Goal: Task Accomplishment & Management: Use online tool/utility

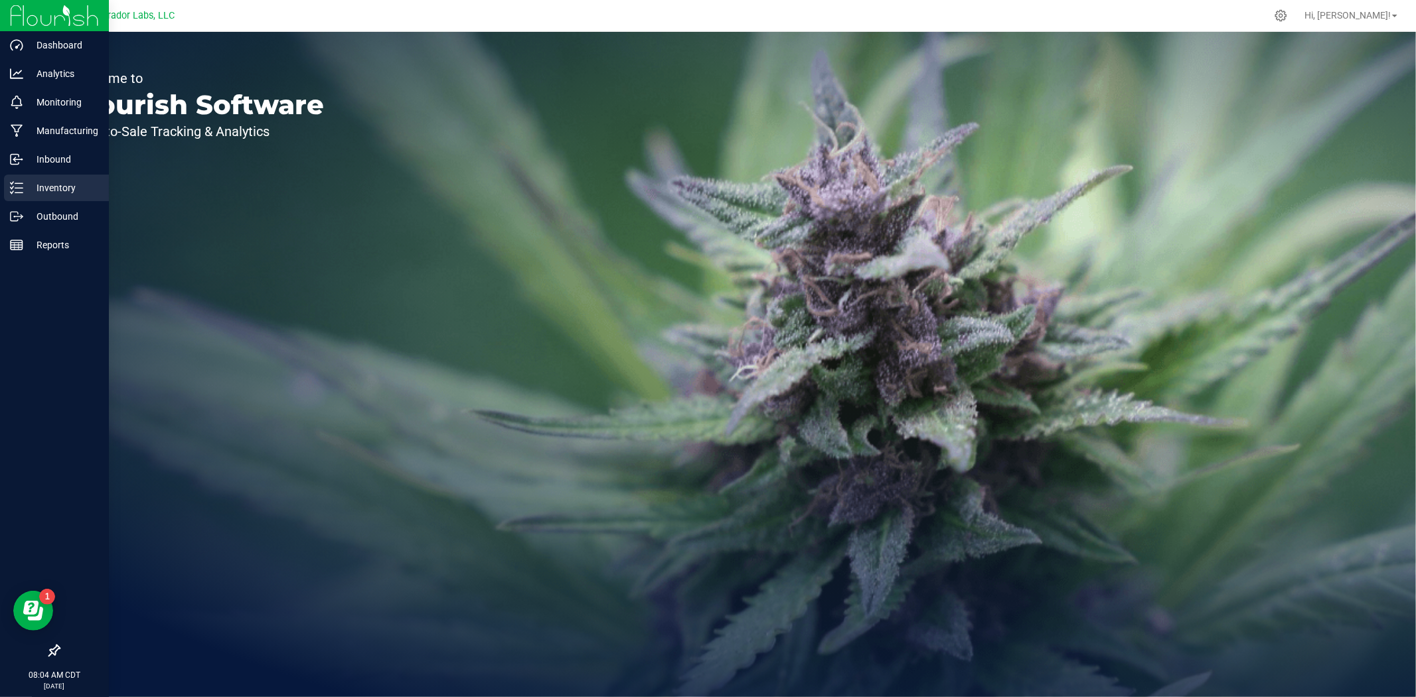
click at [15, 187] on icon at bounding box center [16, 187] width 13 height 13
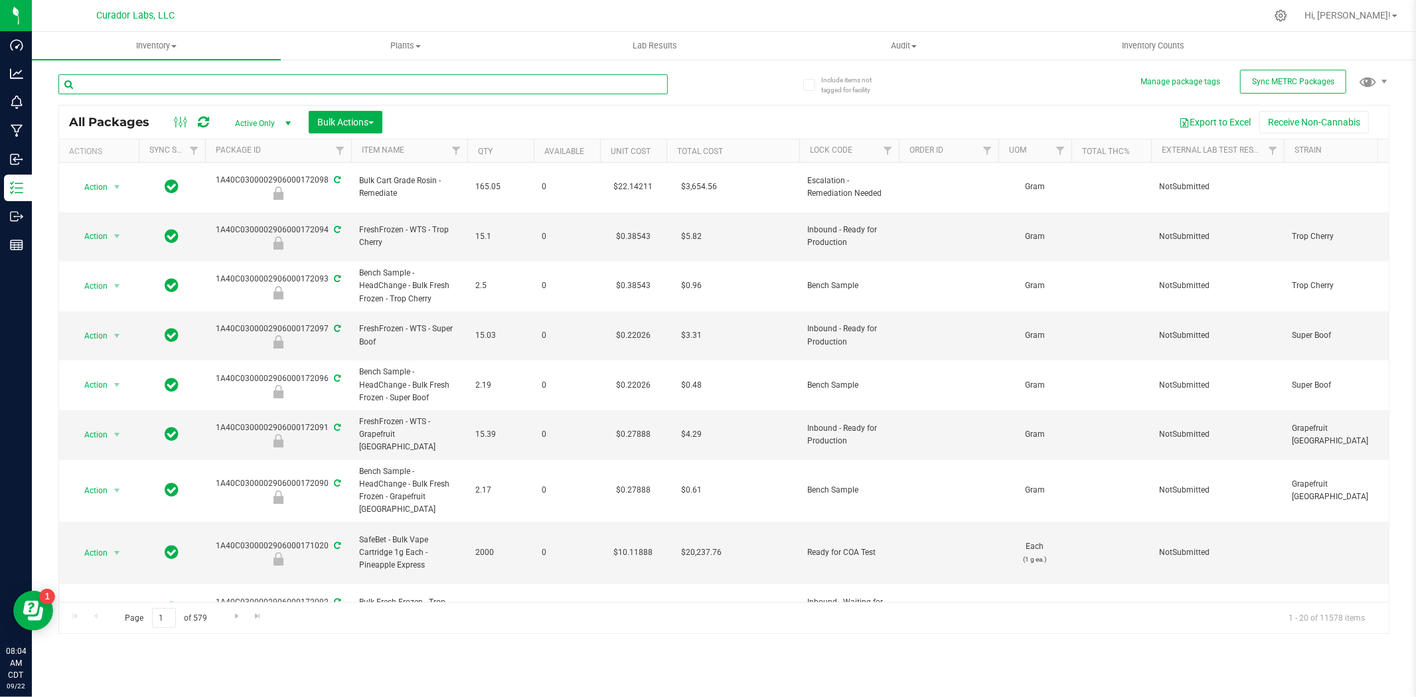
click at [142, 85] on input "text" at bounding box center [362, 84] width 609 height 20
click at [155, 40] on span "Inventory" at bounding box center [156, 46] width 249 height 12
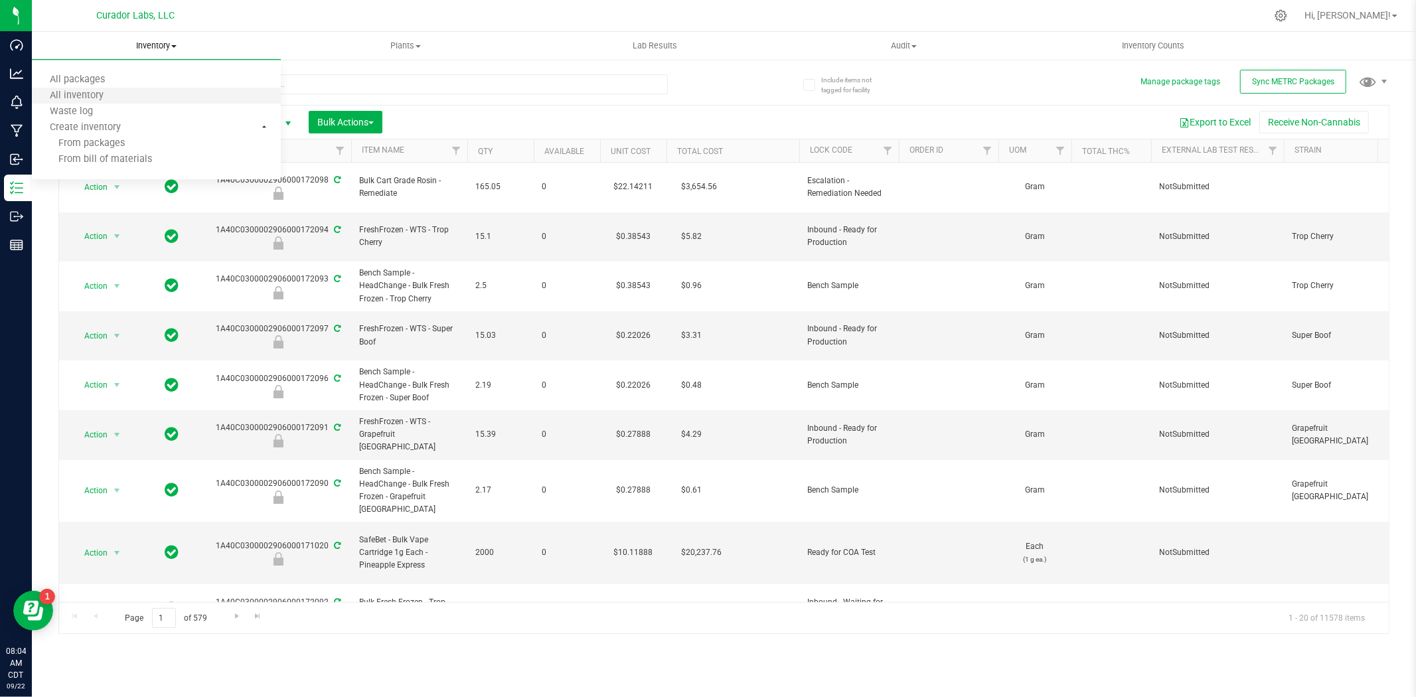
click at [130, 100] on li "All inventory" at bounding box center [156, 96] width 249 height 16
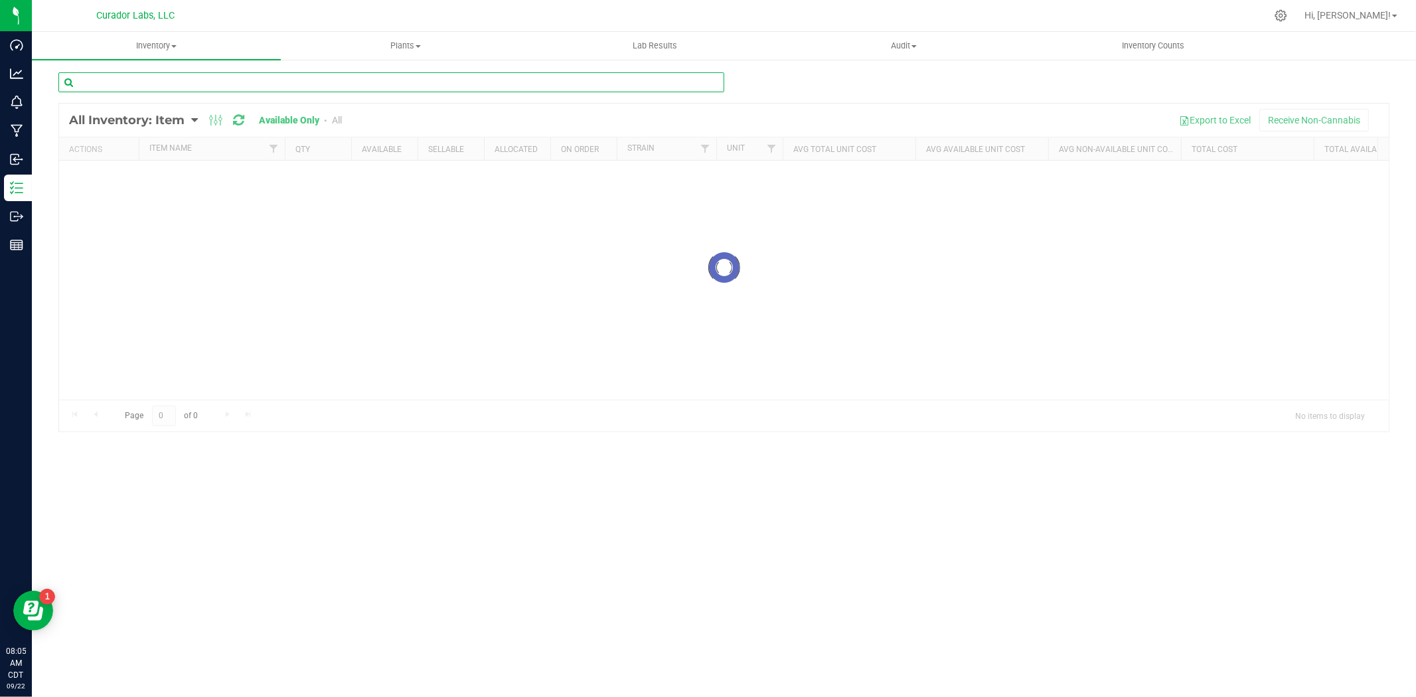
click at [303, 87] on input "text" at bounding box center [391, 82] width 666 height 20
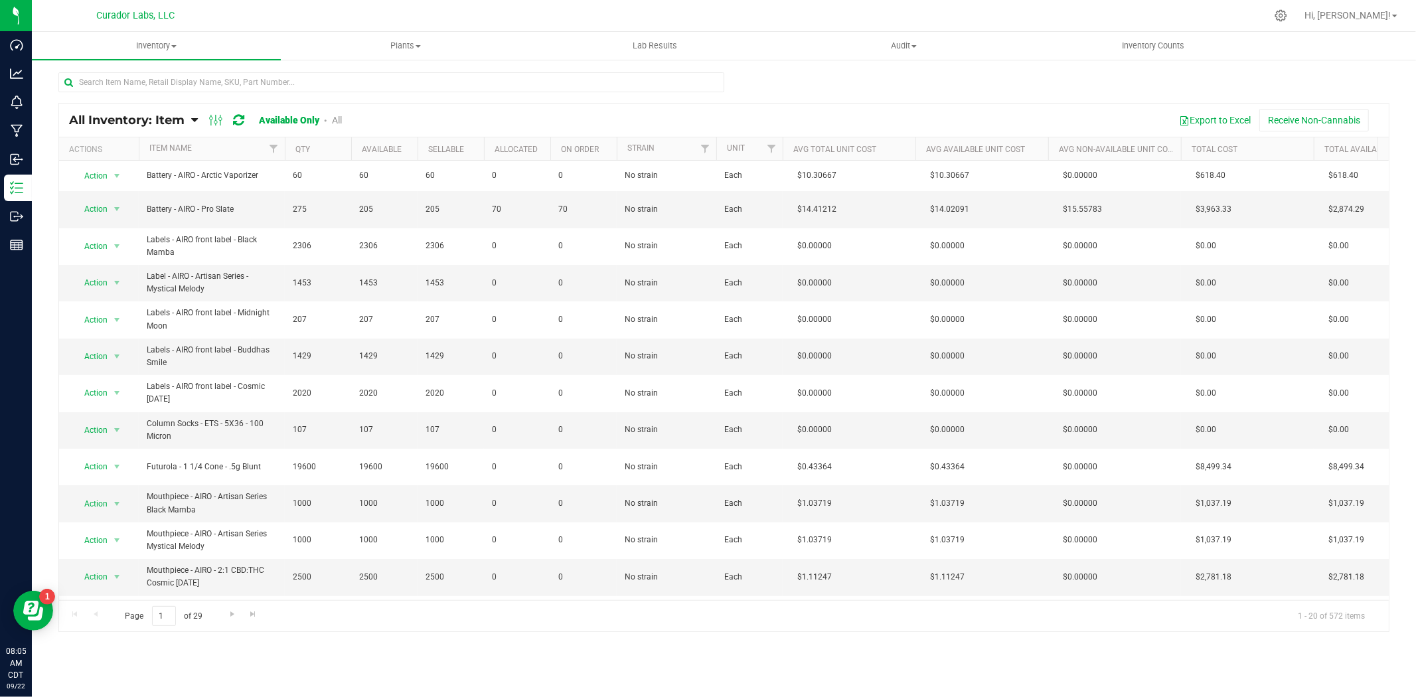
drag, startPoint x: 176, startPoint y: 93, endPoint x: 169, endPoint y: 98, distance: 8.5
click at [170, 88] on input "text" at bounding box center [391, 82] width 666 height 20
click at [198, 82] on input "text" at bounding box center [391, 82] width 666 height 20
paste input "Labeled Tube - HeadChange - Cart with QR THC M Diamond White - 2.2x2"
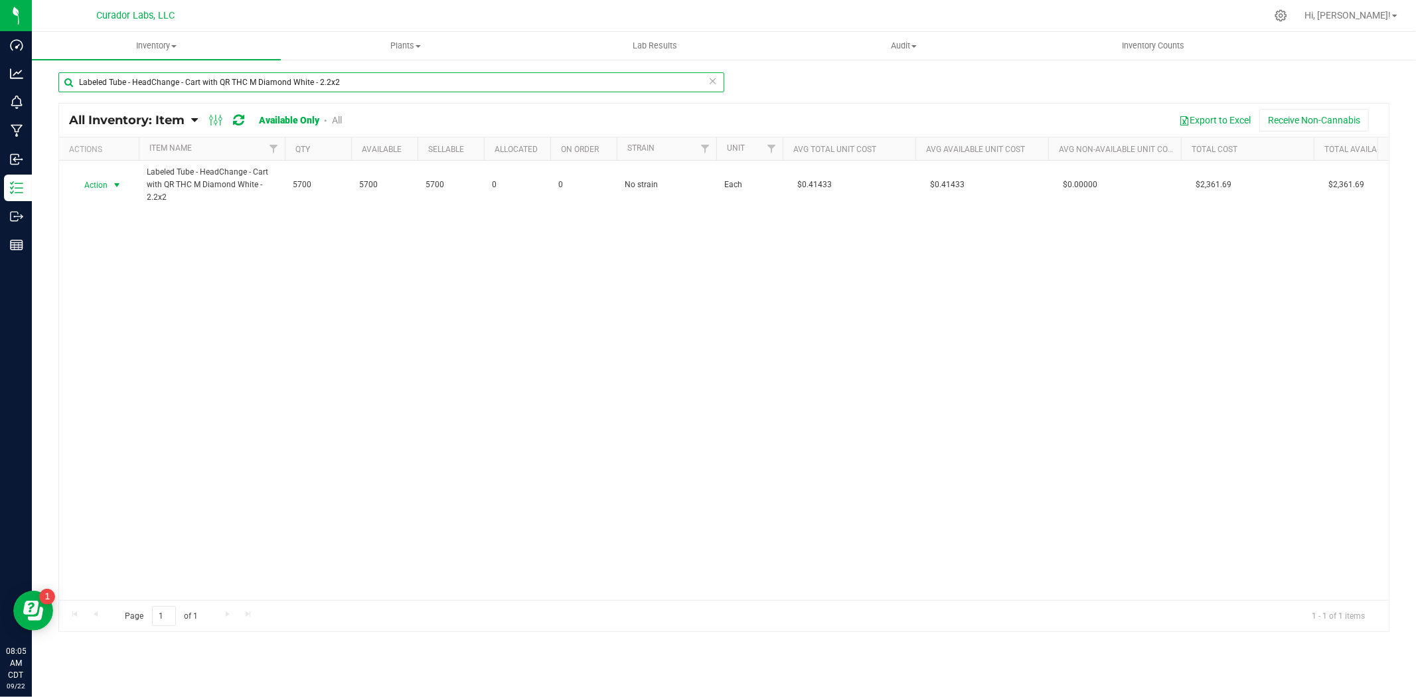
type input "Labeled Tube - HeadChange - Cart with QR THC M Diamond White - 2.2x2"
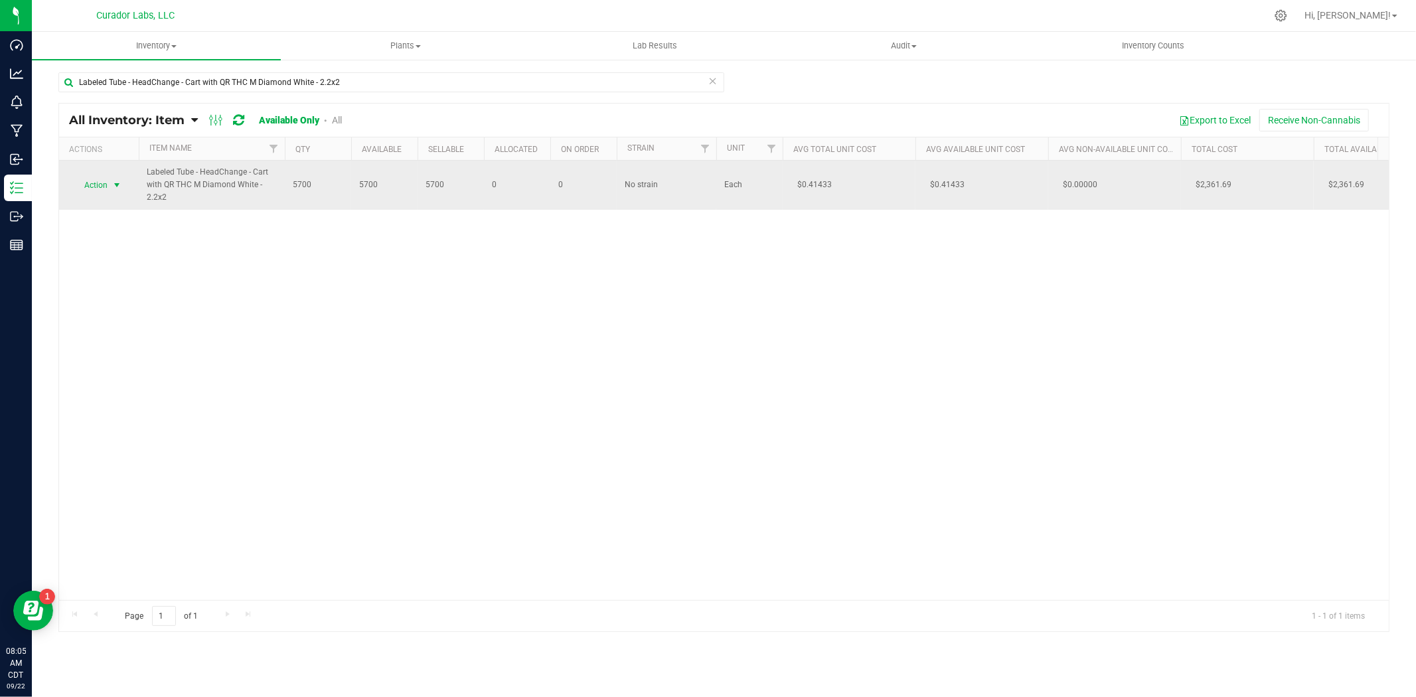
click at [110, 186] on span "select" at bounding box center [117, 185] width 17 height 19
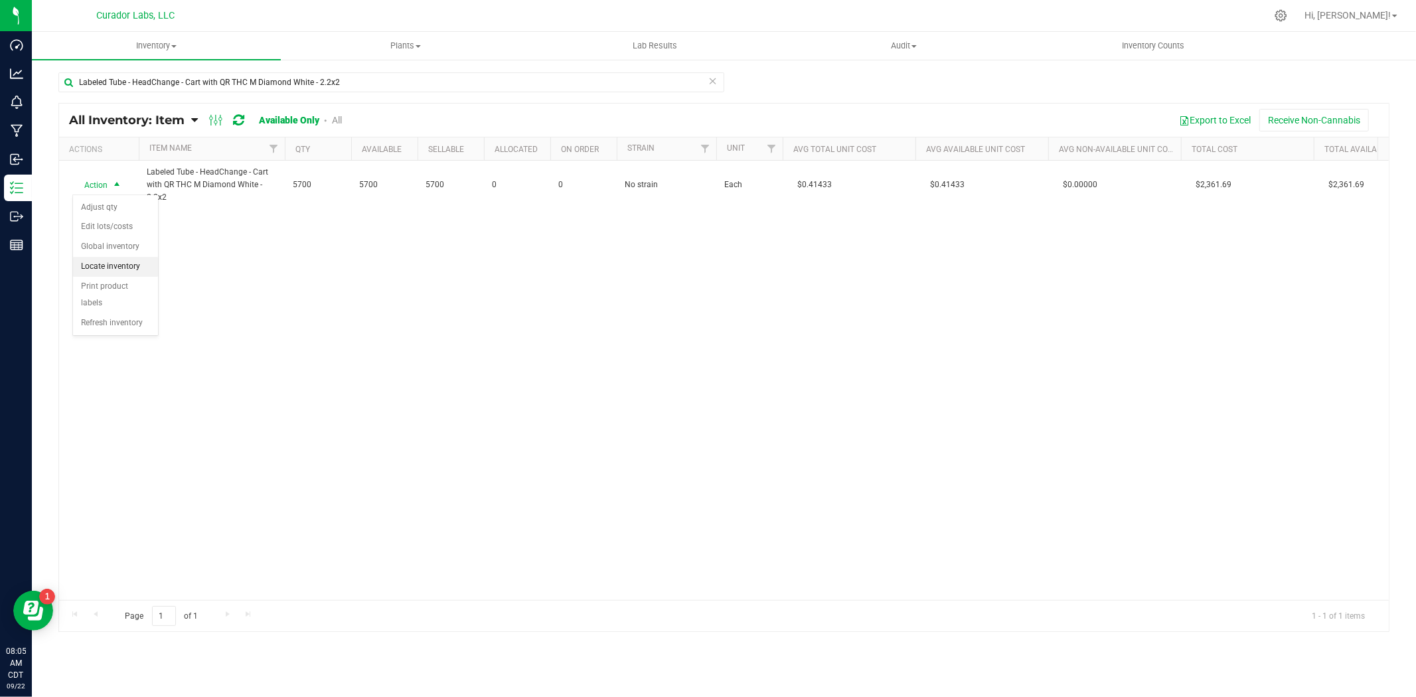
click at [110, 264] on li "Locate inventory" at bounding box center [115, 267] width 85 height 20
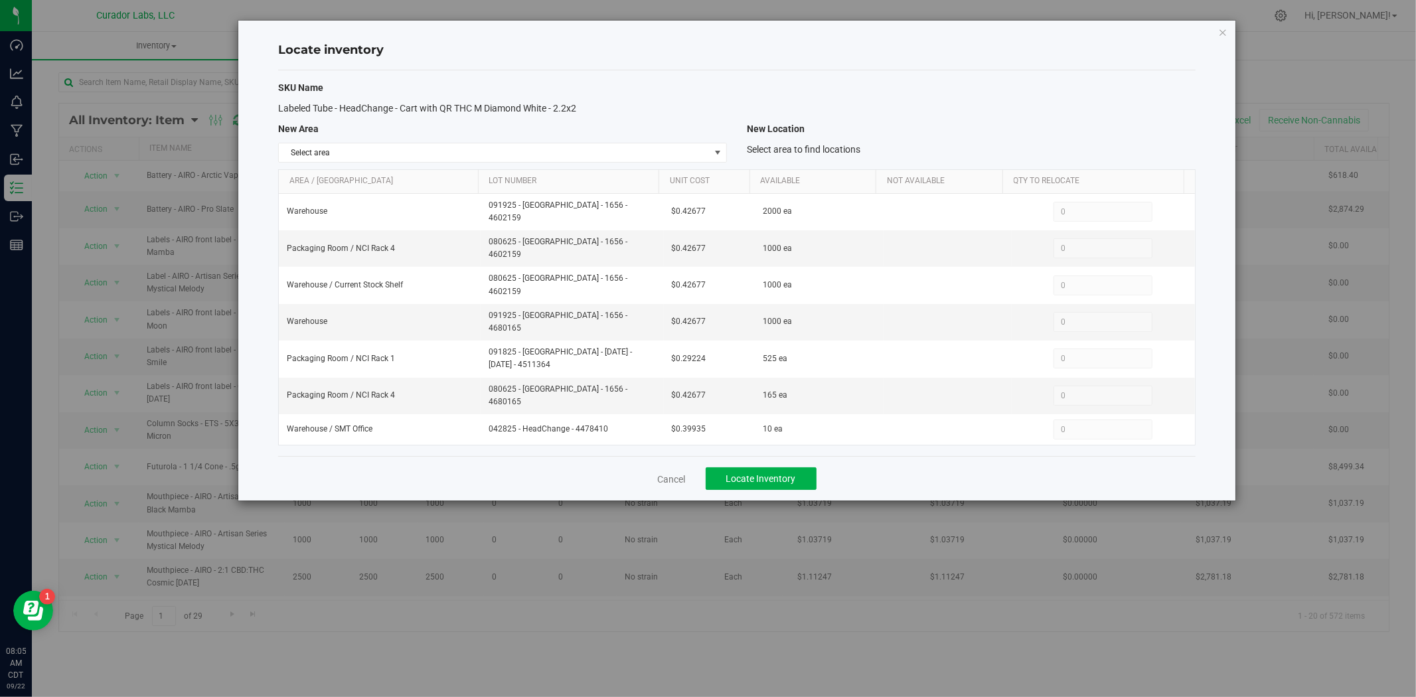
click at [360, 164] on div "SKU Name Labeled Tube - HeadChange - Cart with QR THC M Diamond White - 2.2x2 N…" at bounding box center [737, 263] width 918 height 386
click at [347, 154] on span "Select area" at bounding box center [494, 152] width 431 height 19
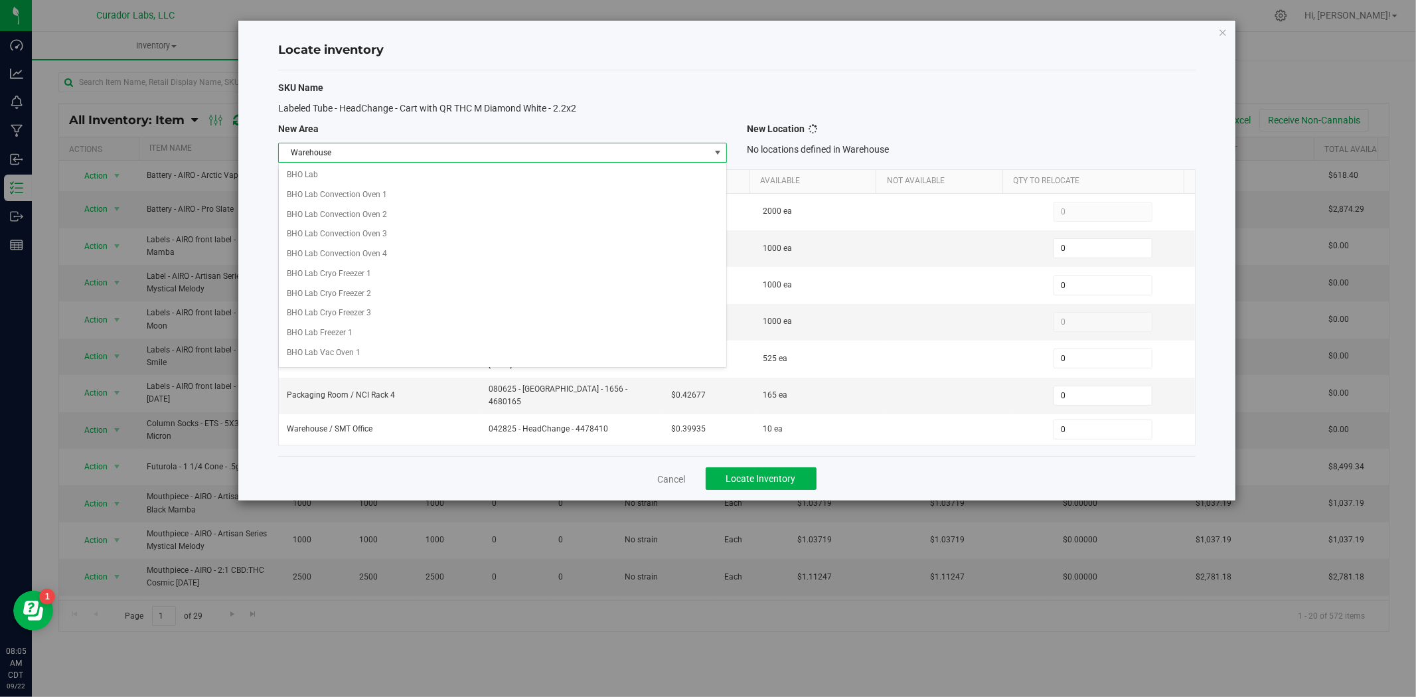
scroll to position [1072, 0]
click at [313, 351] on li "Warehouse" at bounding box center [502, 347] width 447 height 20
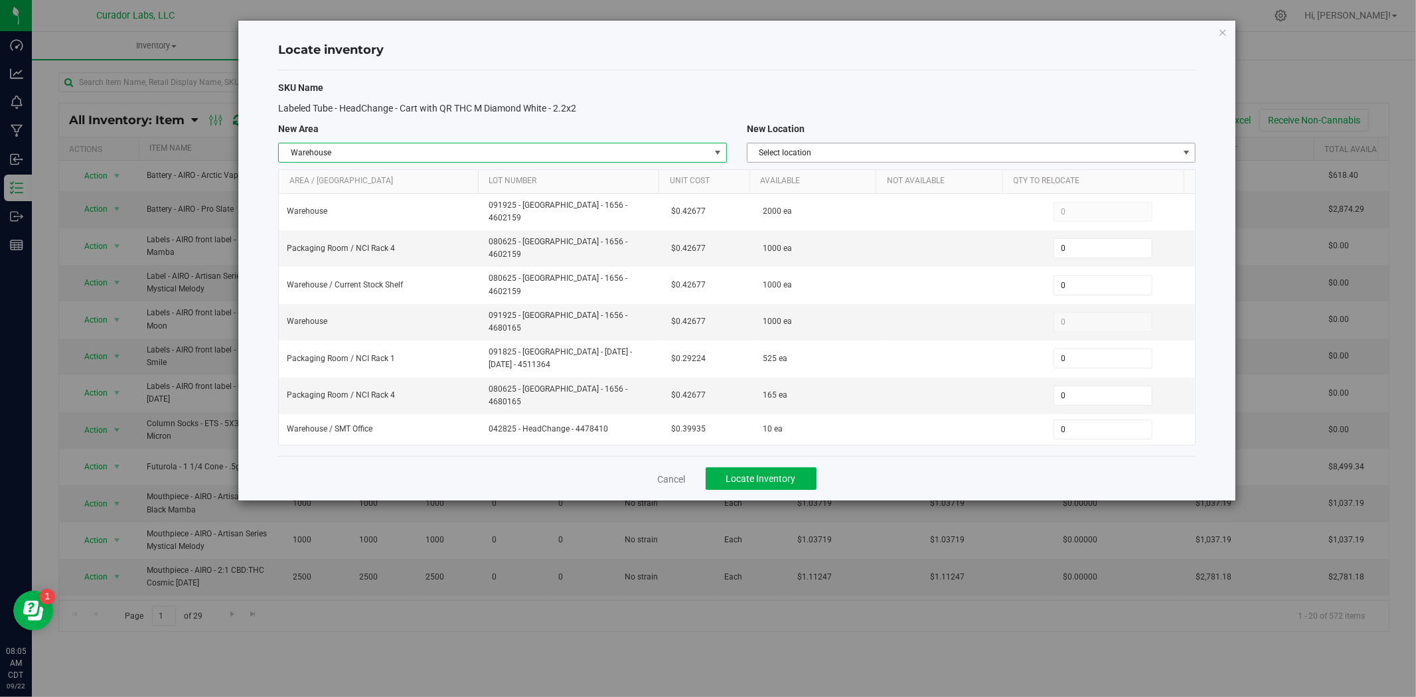
click at [811, 155] on span "Select location" at bounding box center [963, 152] width 431 height 19
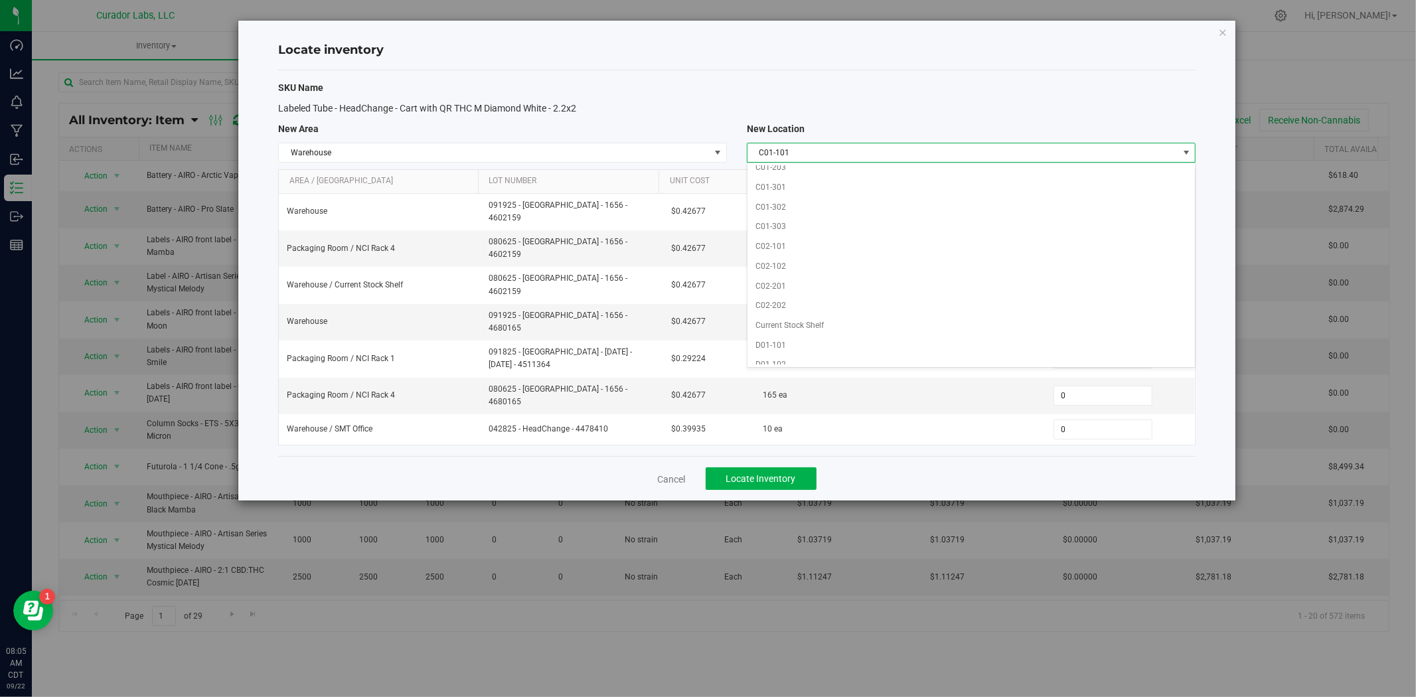
scroll to position [1009, 0]
click at [807, 319] on li "Current Stock Shelf" at bounding box center [971, 311] width 447 height 20
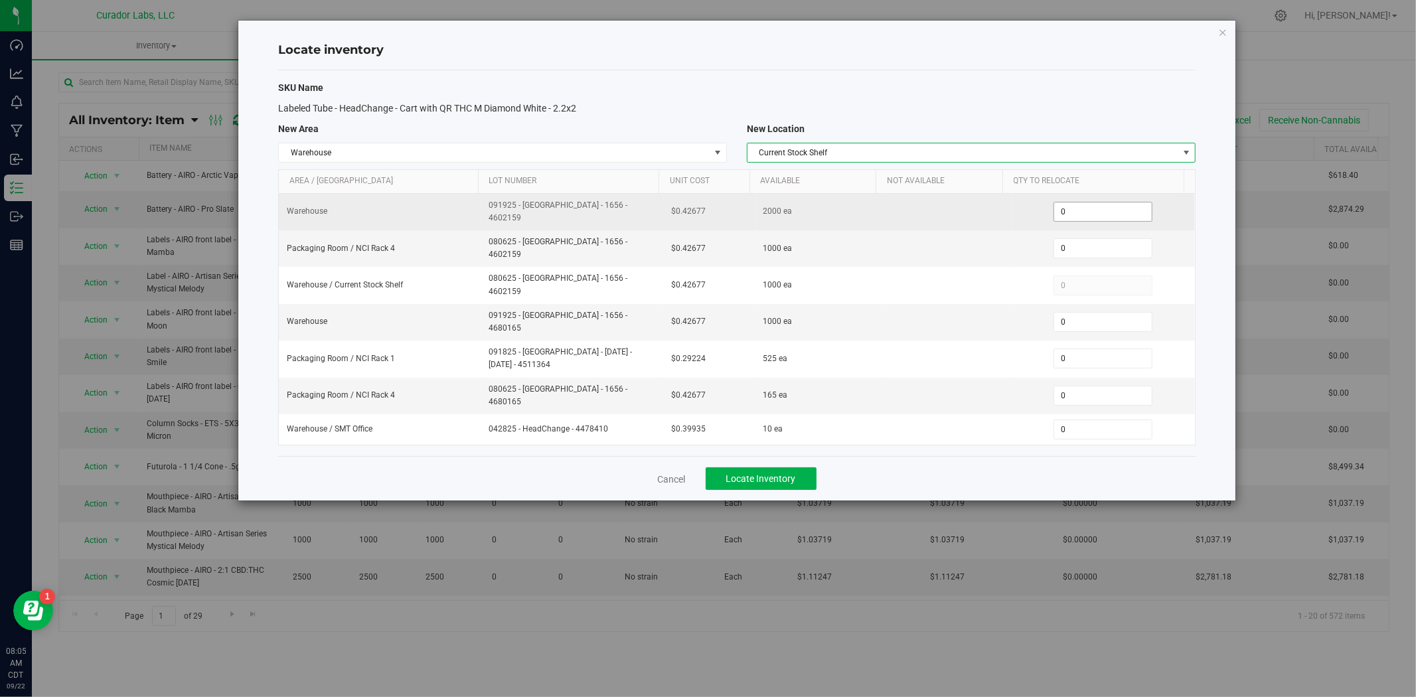
drag, startPoint x: 1061, startPoint y: 206, endPoint x: 1026, endPoint y: 206, distance: 35.2
click at [1038, 206] on div "0 0" at bounding box center [1103, 212] width 167 height 20
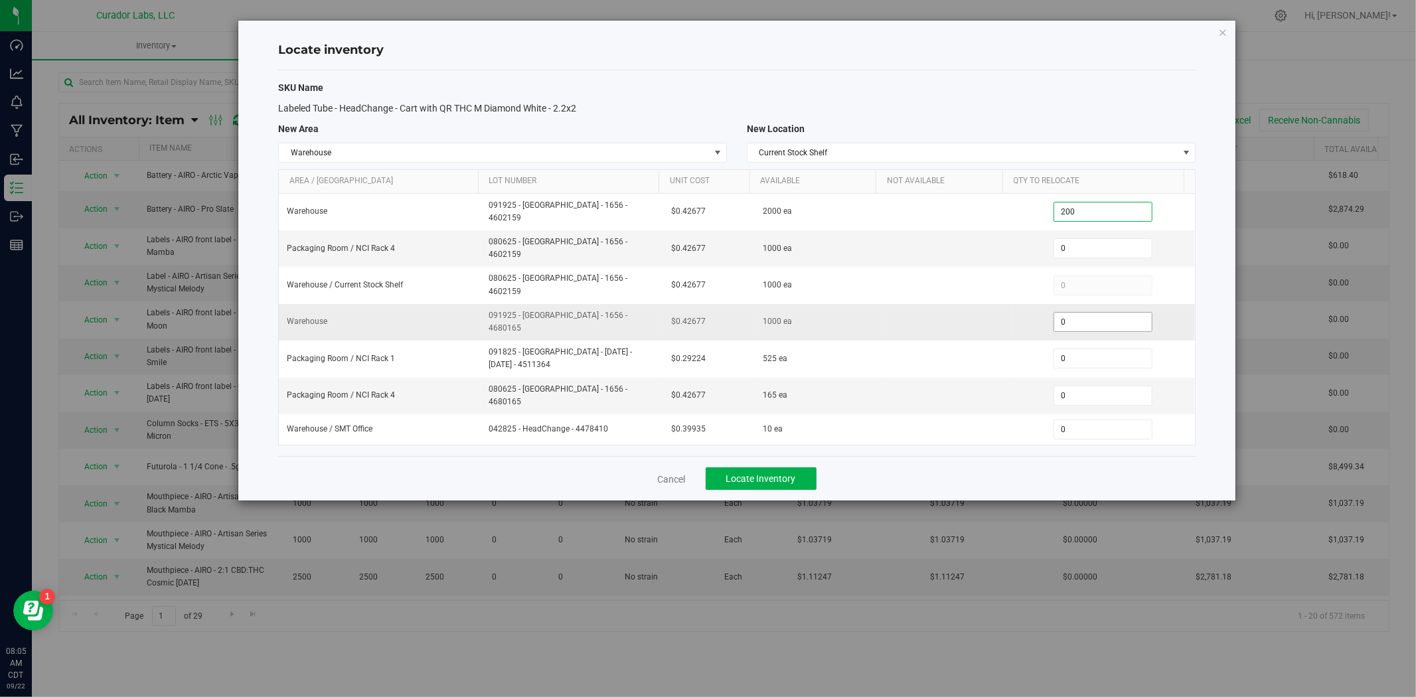
type input "2000"
type input "2,000"
click at [1070, 312] on span "0 0" at bounding box center [1103, 322] width 99 height 20
type input "1000"
click at [737, 473] on span "Locate Inventory" at bounding box center [761, 478] width 70 height 11
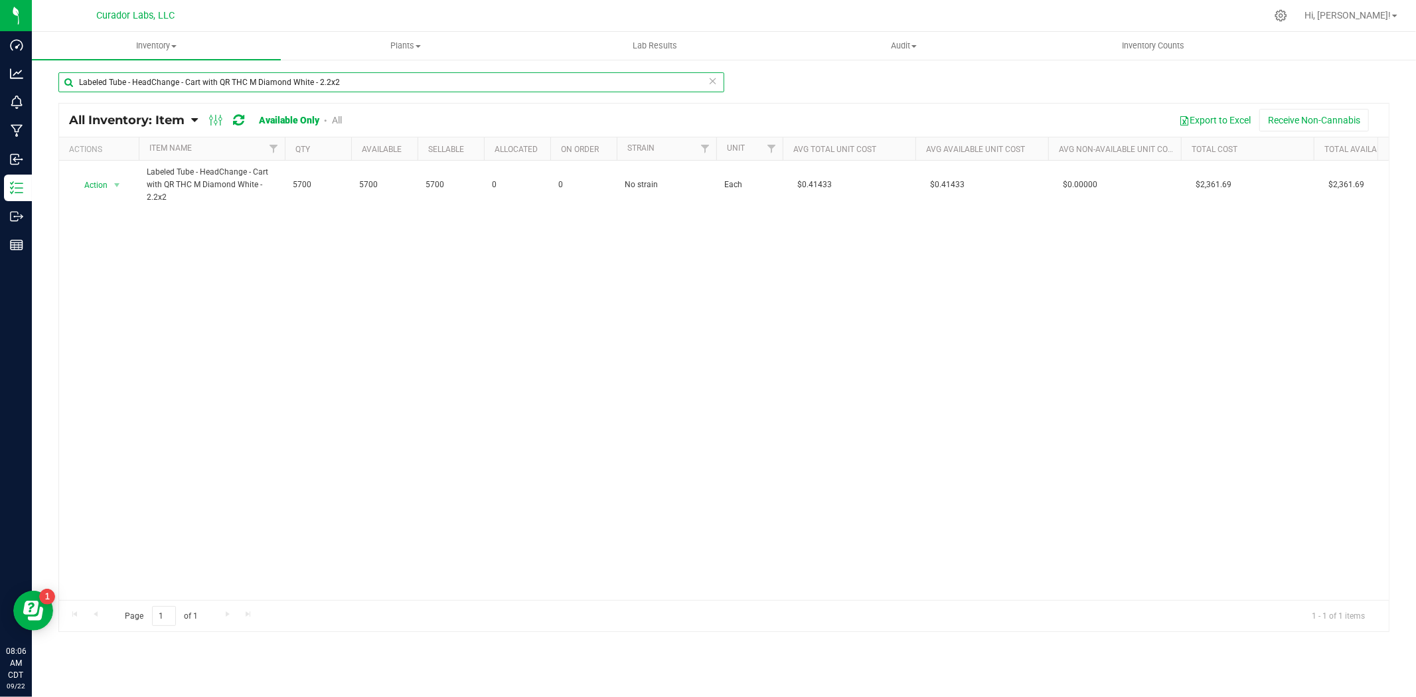
drag, startPoint x: 378, startPoint y: 84, endPoint x: -293, endPoint y: 46, distance: 672.9
click at [0, 46] on html "Dashboard Analytics Monitoring Manufacturing Inbound Inventory Outbound Reports…" at bounding box center [708, 348] width 1416 height 697
paste input "Labeled Tube - Safe Bet - Vape Cart with QR THC M Diamond Brown"
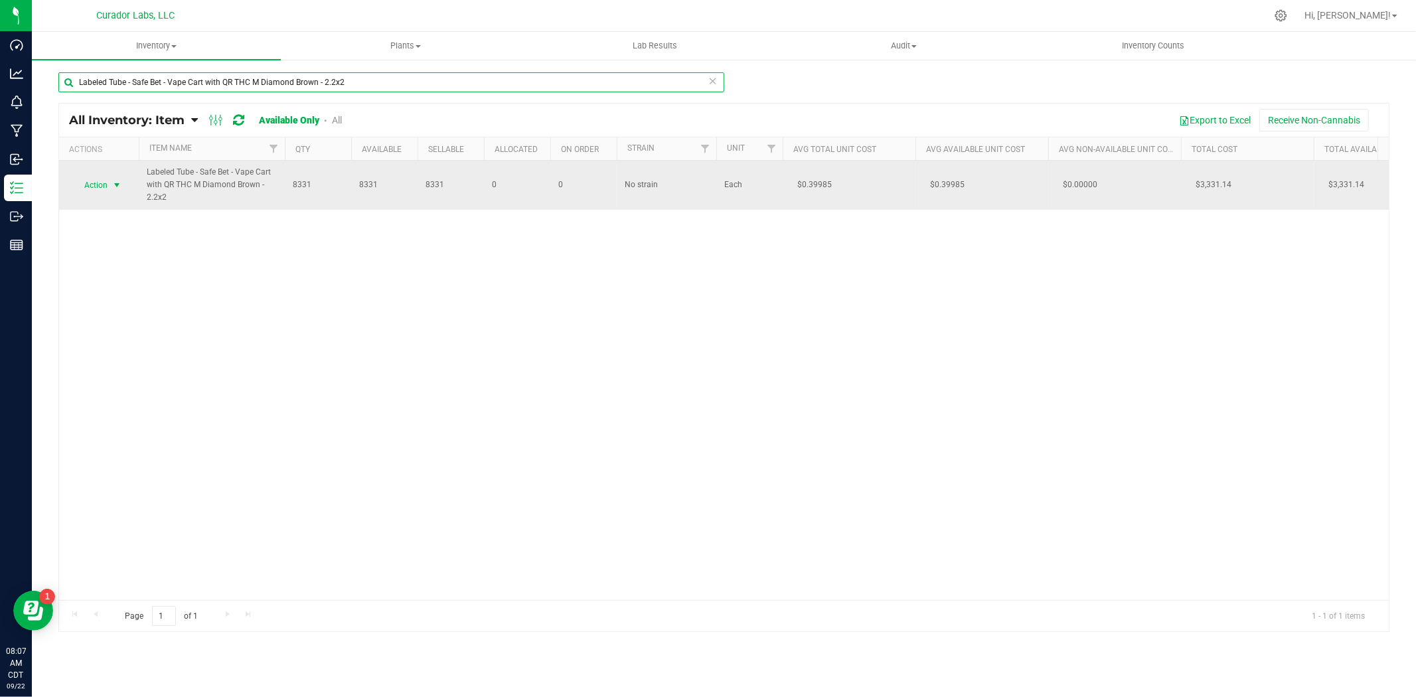
type input "Labeled Tube - Safe Bet - Vape Cart with QR THC M Diamond Brown - 2.2x2"
click at [112, 183] on span "select" at bounding box center [117, 185] width 11 height 11
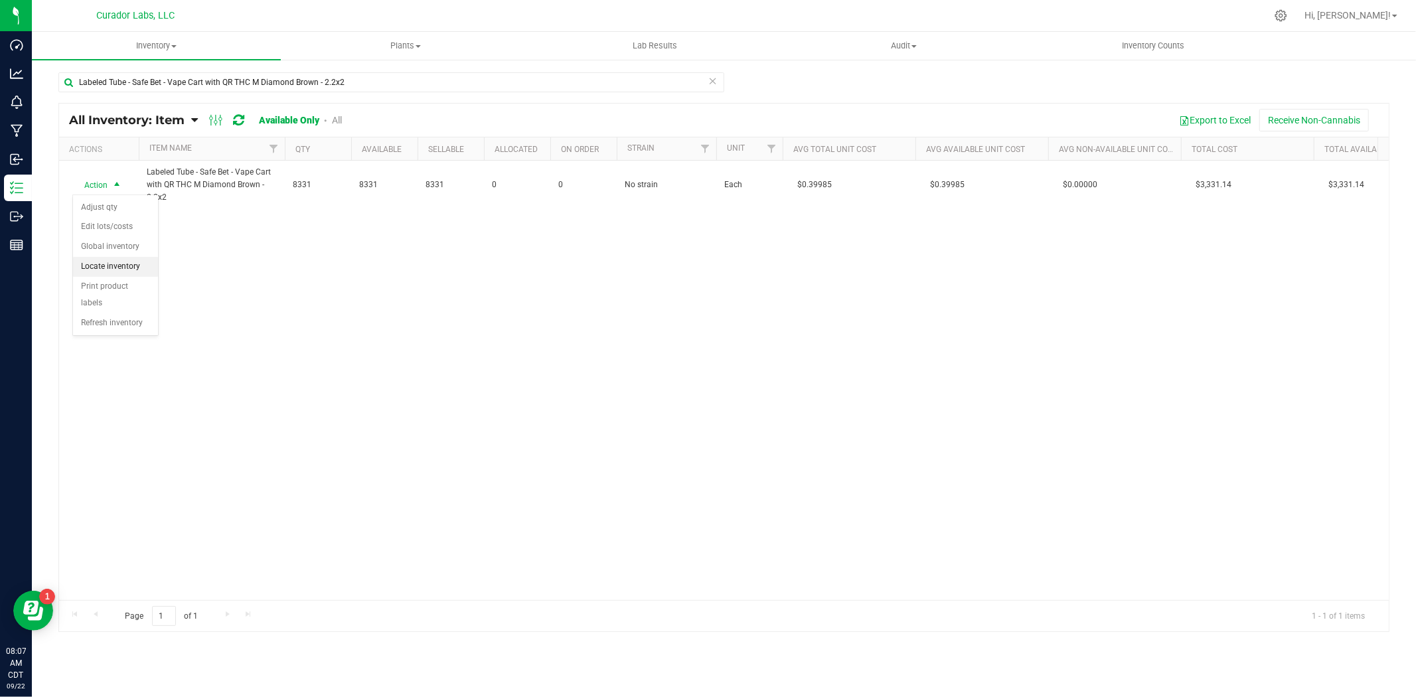
click at [116, 266] on li "Locate inventory" at bounding box center [115, 267] width 85 height 20
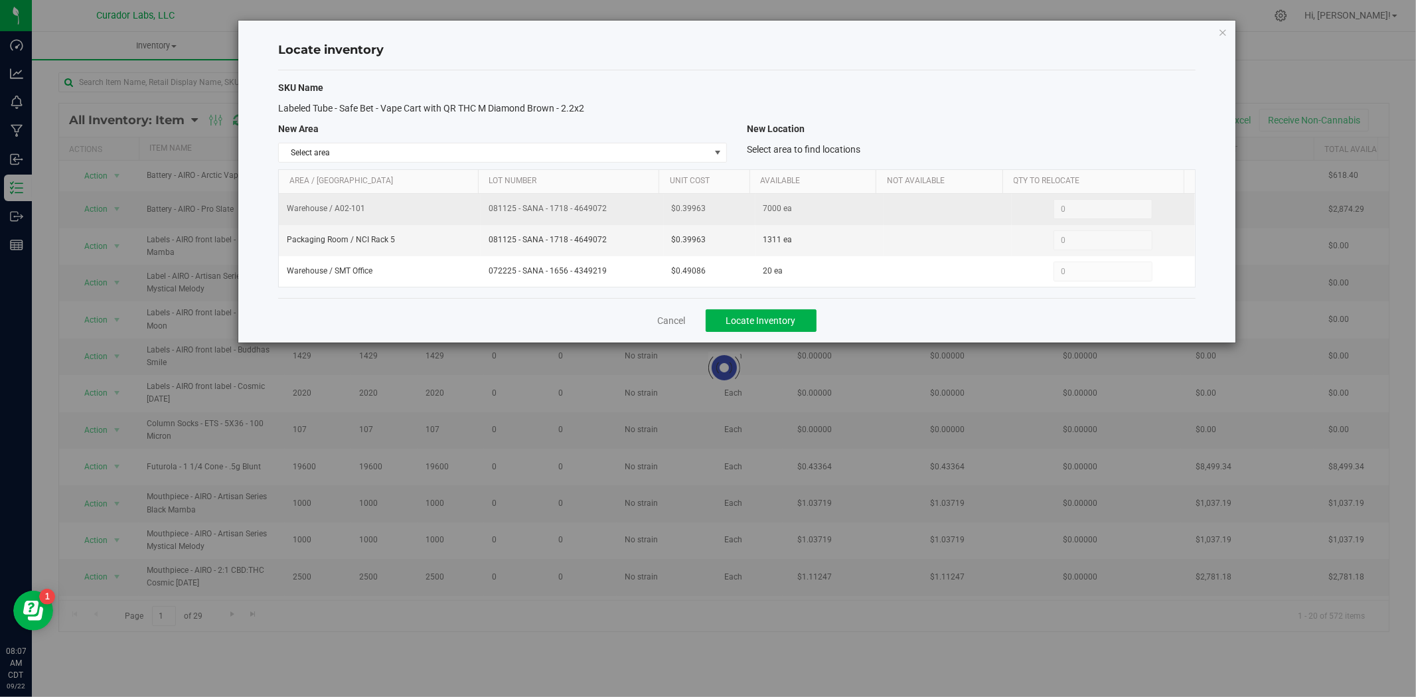
drag, startPoint x: 605, startPoint y: 210, endPoint x: 483, endPoint y: 214, distance: 122.9
click at [483, 214] on td "081125 - SANA - 1718 - 4649072" at bounding box center [572, 209] width 183 height 31
copy span "081125 - SANA - 1718 - 4649072"
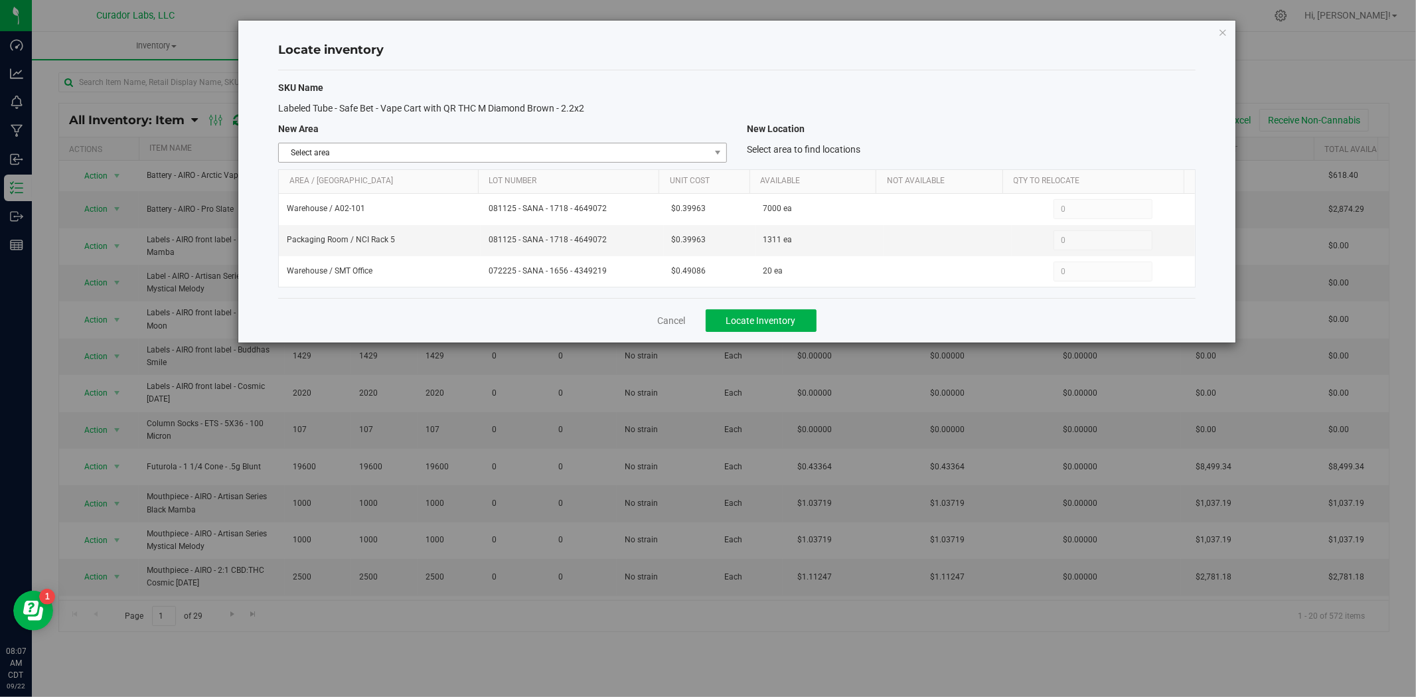
click at [409, 147] on span "Select area" at bounding box center [494, 152] width 431 height 19
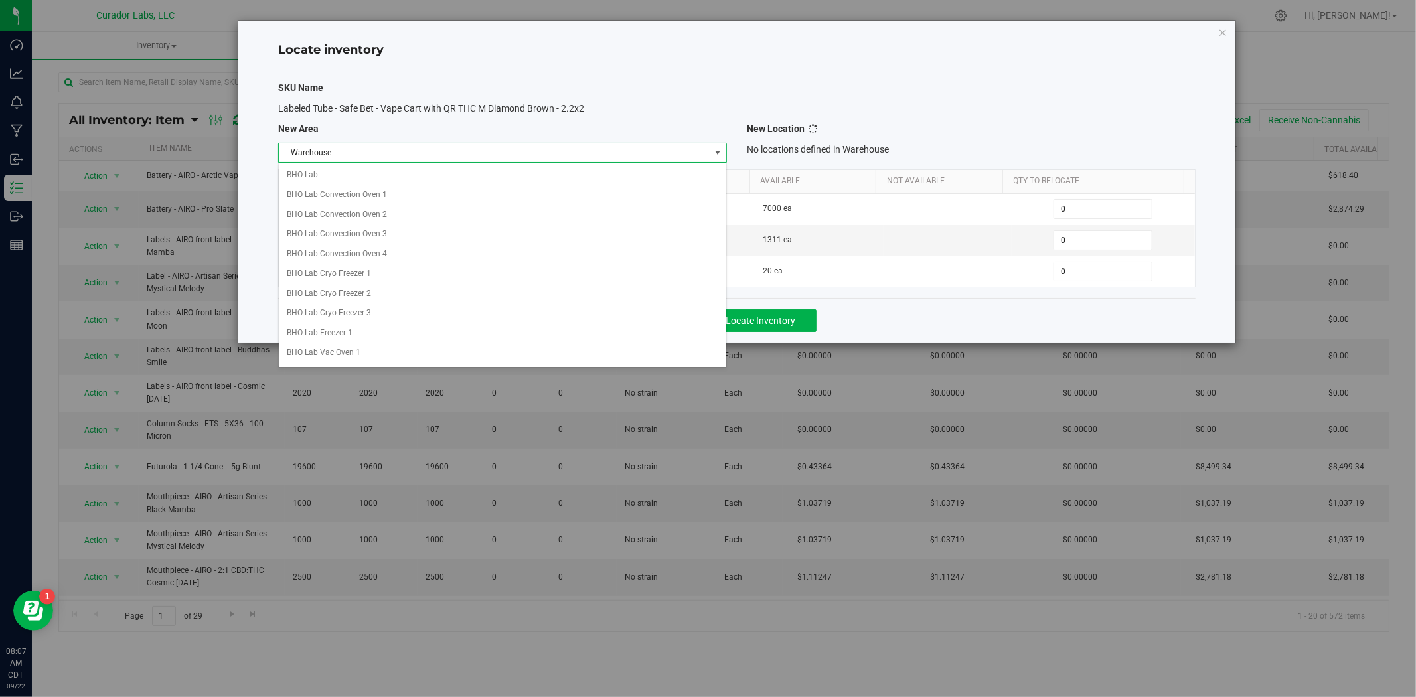
scroll to position [1072, 0]
click at [355, 352] on li "Warehouse" at bounding box center [502, 347] width 447 height 20
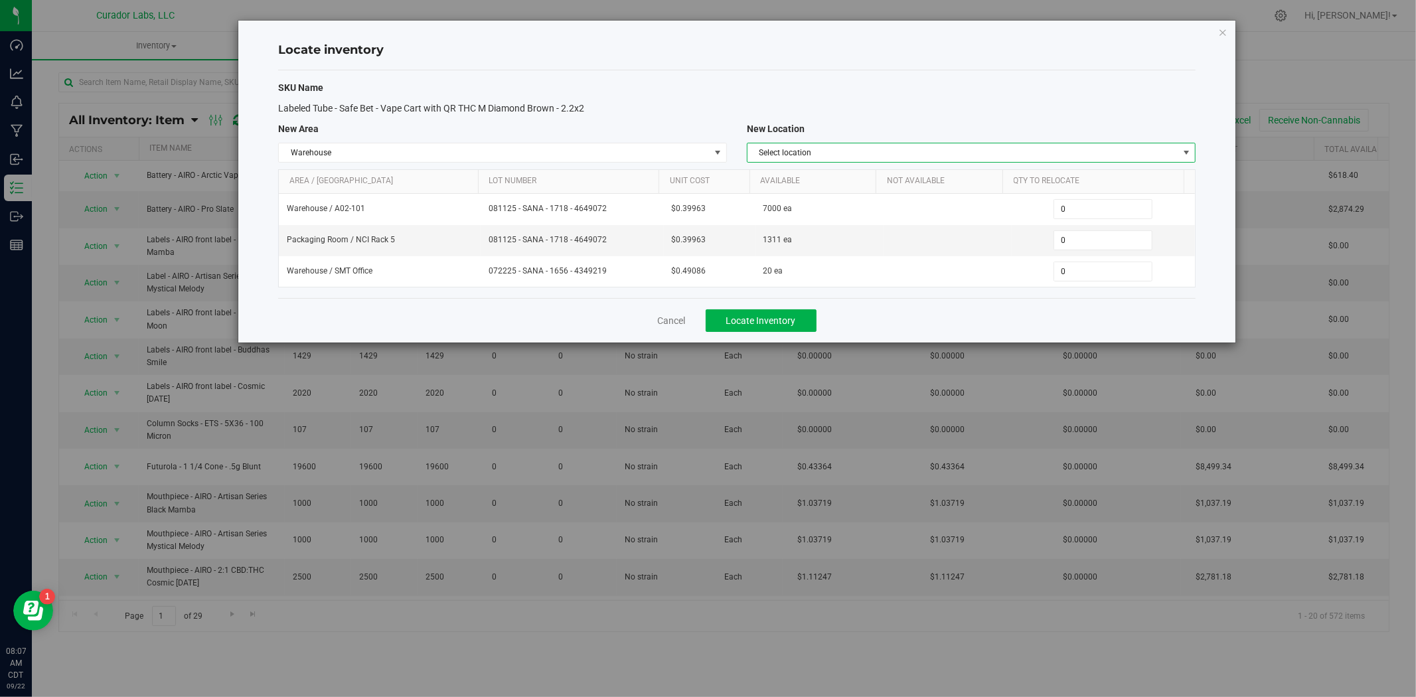
click at [768, 155] on span "Select location" at bounding box center [963, 152] width 431 height 19
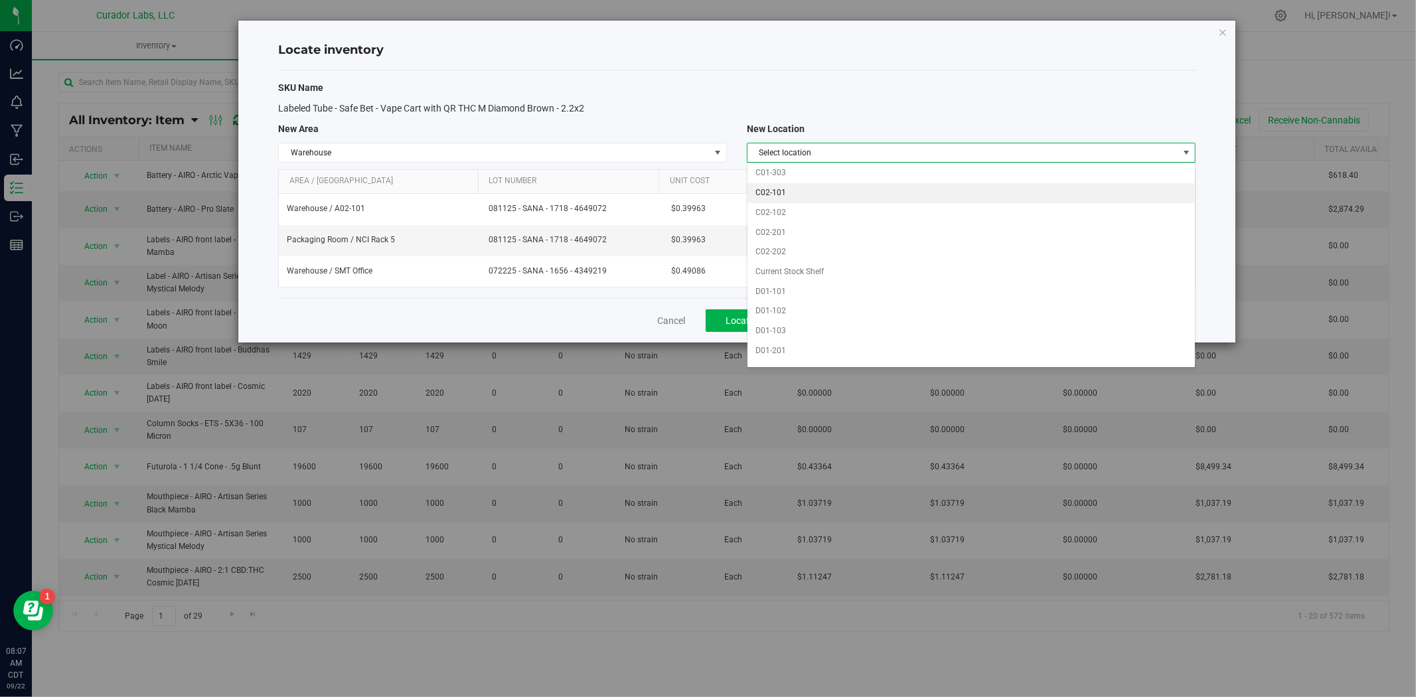
scroll to position [983, 0]
click at [515, 158] on span "Warehouse" at bounding box center [494, 152] width 431 height 19
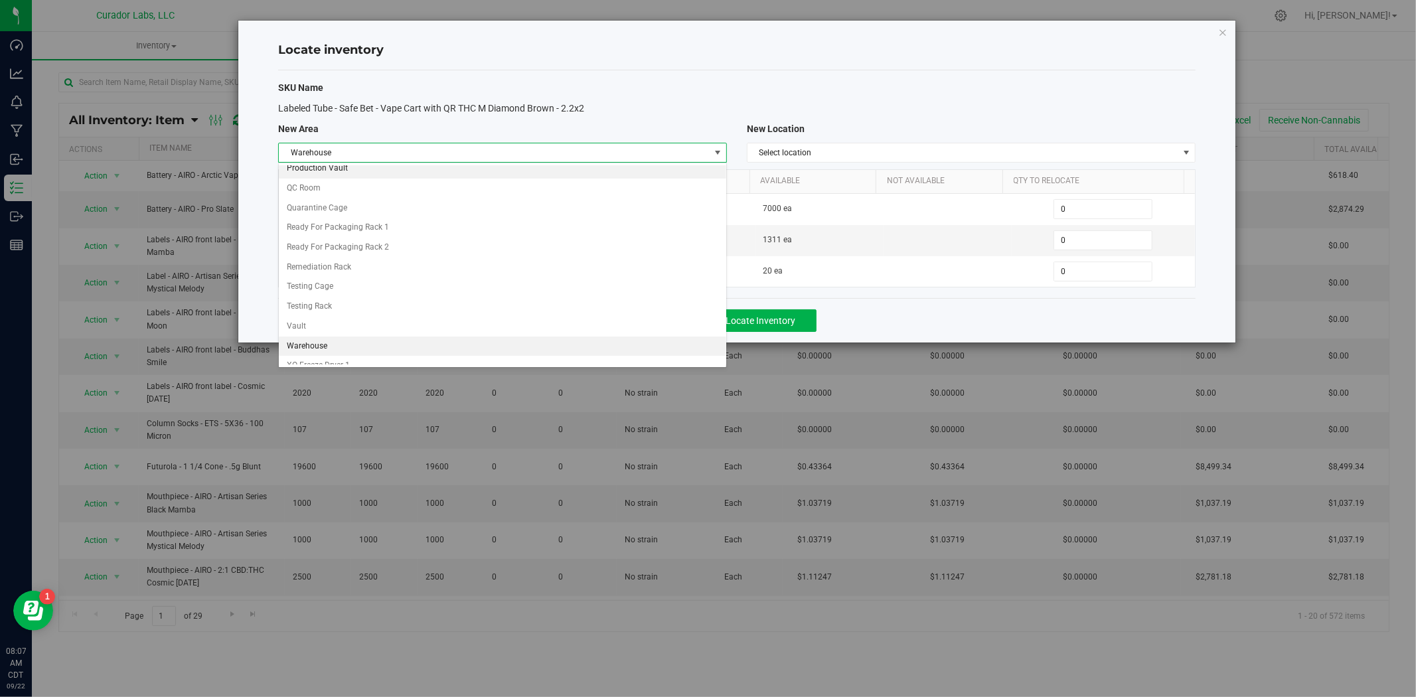
scroll to position [754, 0]
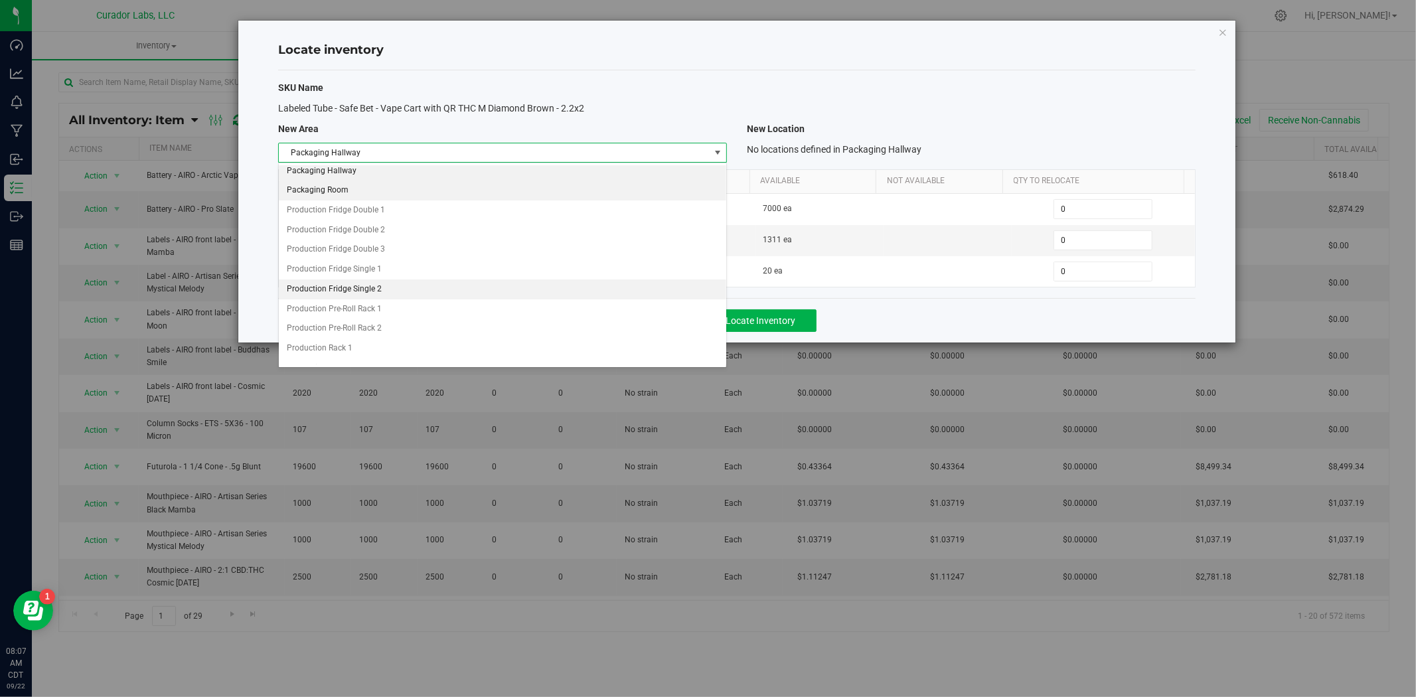
click at [368, 199] on li "Packaging Room" at bounding box center [502, 191] width 447 height 20
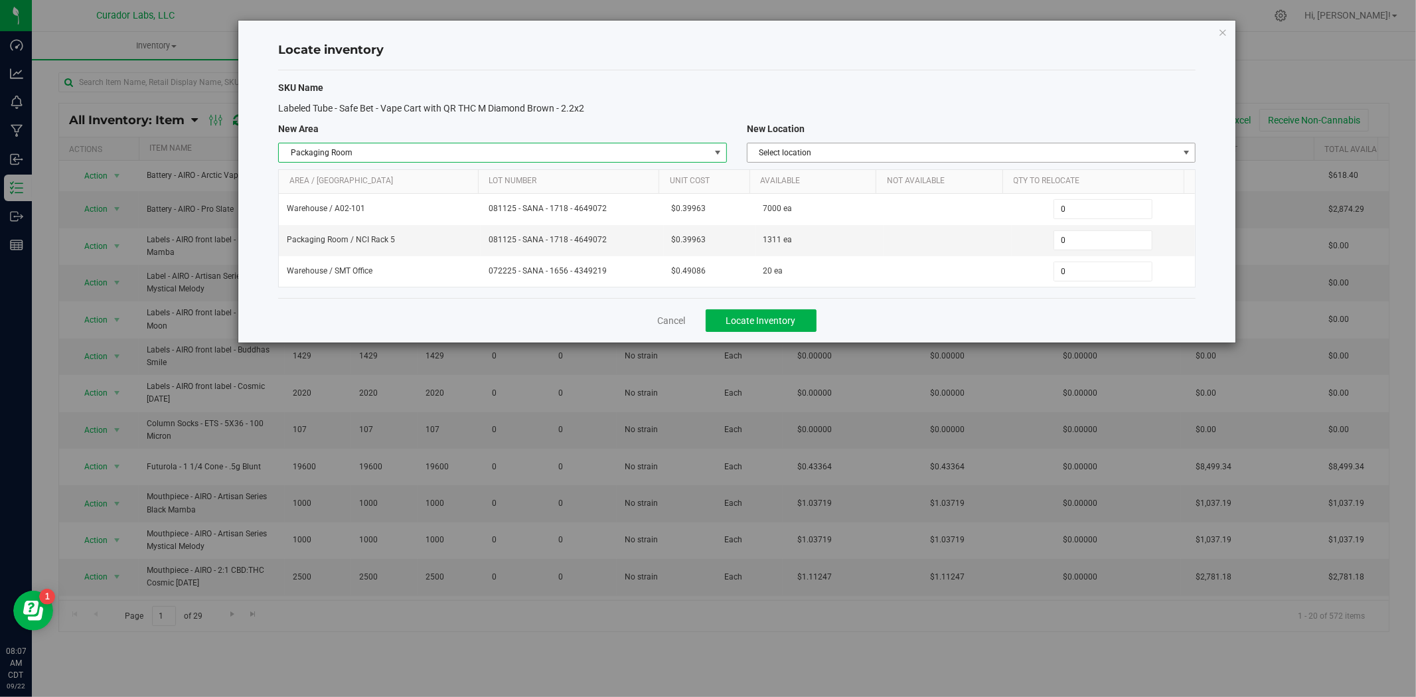
click at [837, 149] on span "Select location" at bounding box center [963, 152] width 431 height 19
click at [690, 149] on span "Packaging Room" at bounding box center [494, 152] width 431 height 19
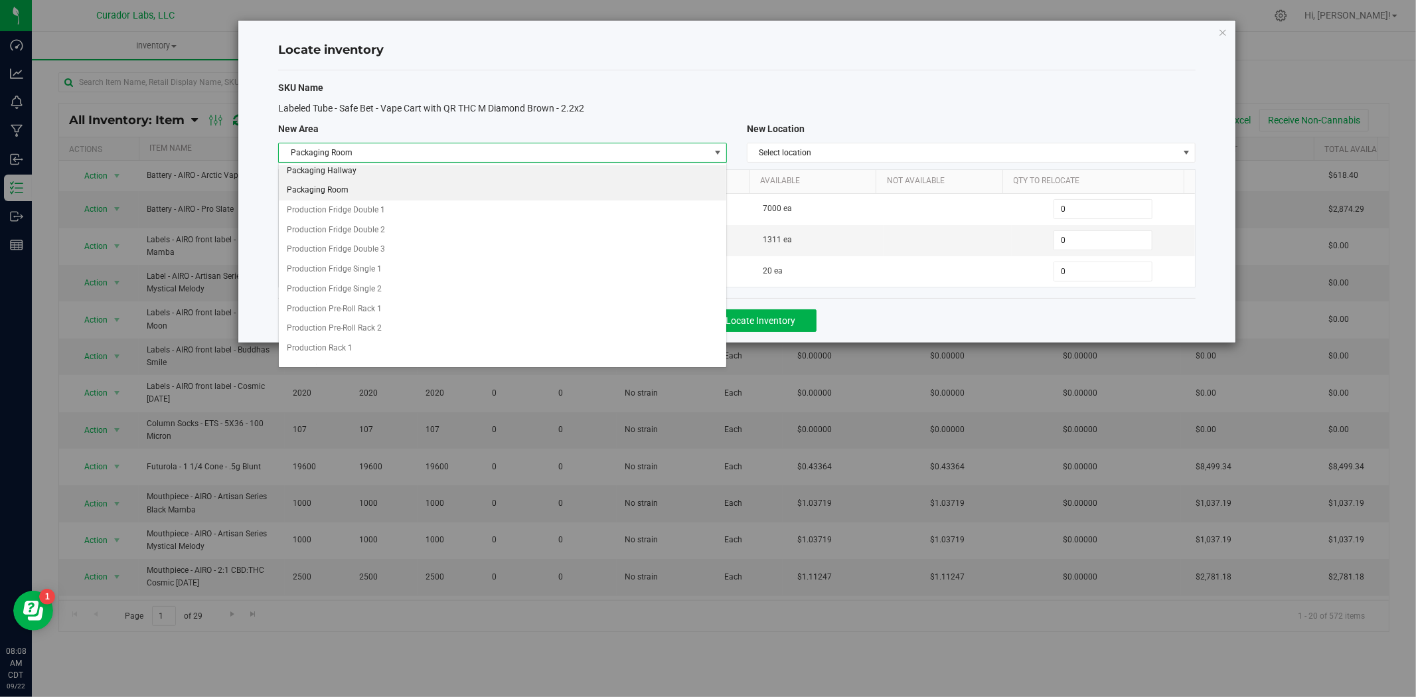
click at [534, 171] on li "Packaging Hallway" at bounding box center [502, 171] width 447 height 20
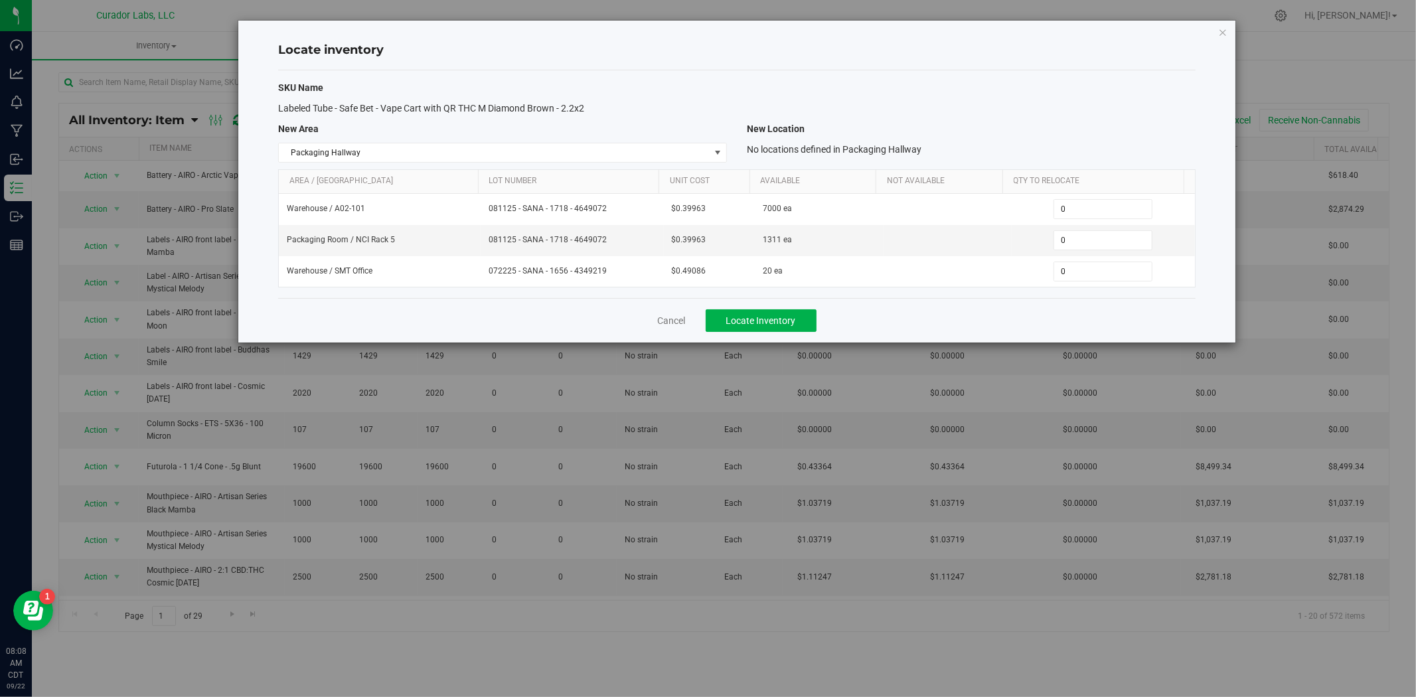
click at [803, 153] on span "No locations defined in Packaging Hallway" at bounding box center [834, 149] width 175 height 11
click at [627, 153] on span "Packaging Hallway" at bounding box center [494, 152] width 431 height 19
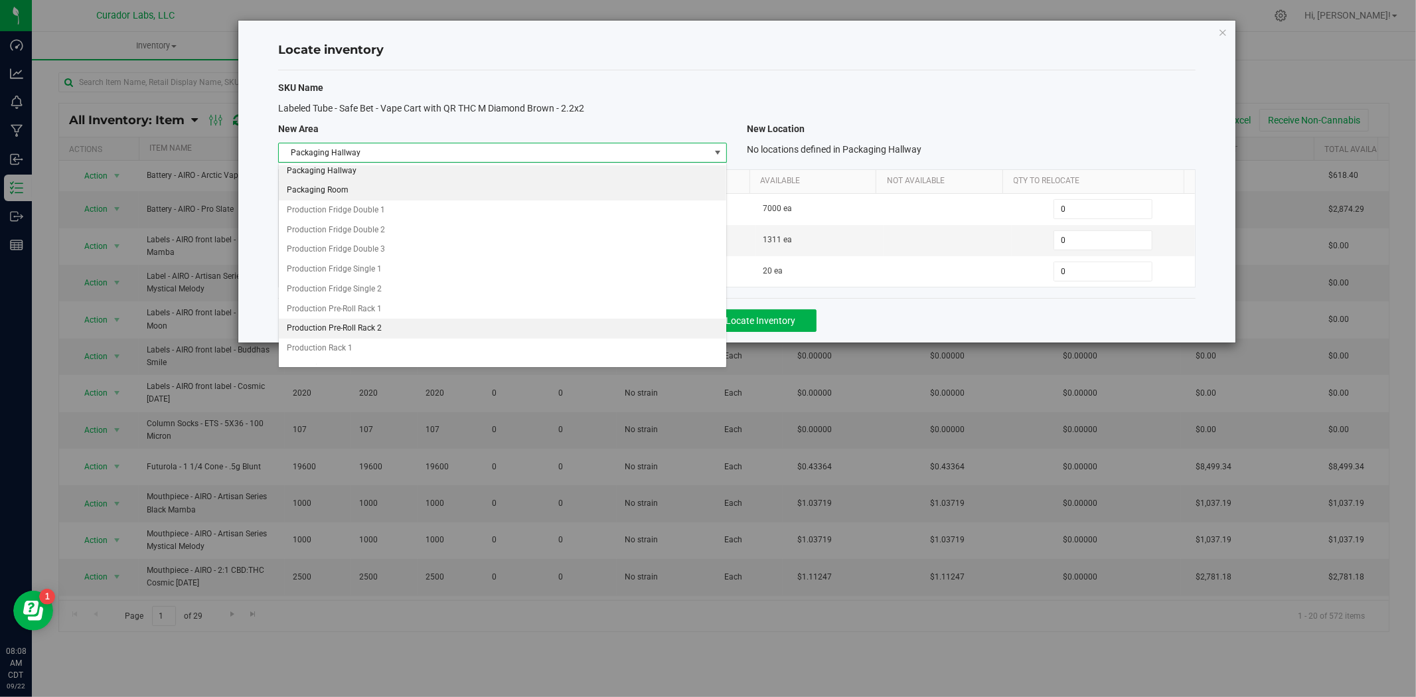
click at [426, 196] on li "Packaging Room" at bounding box center [502, 191] width 447 height 20
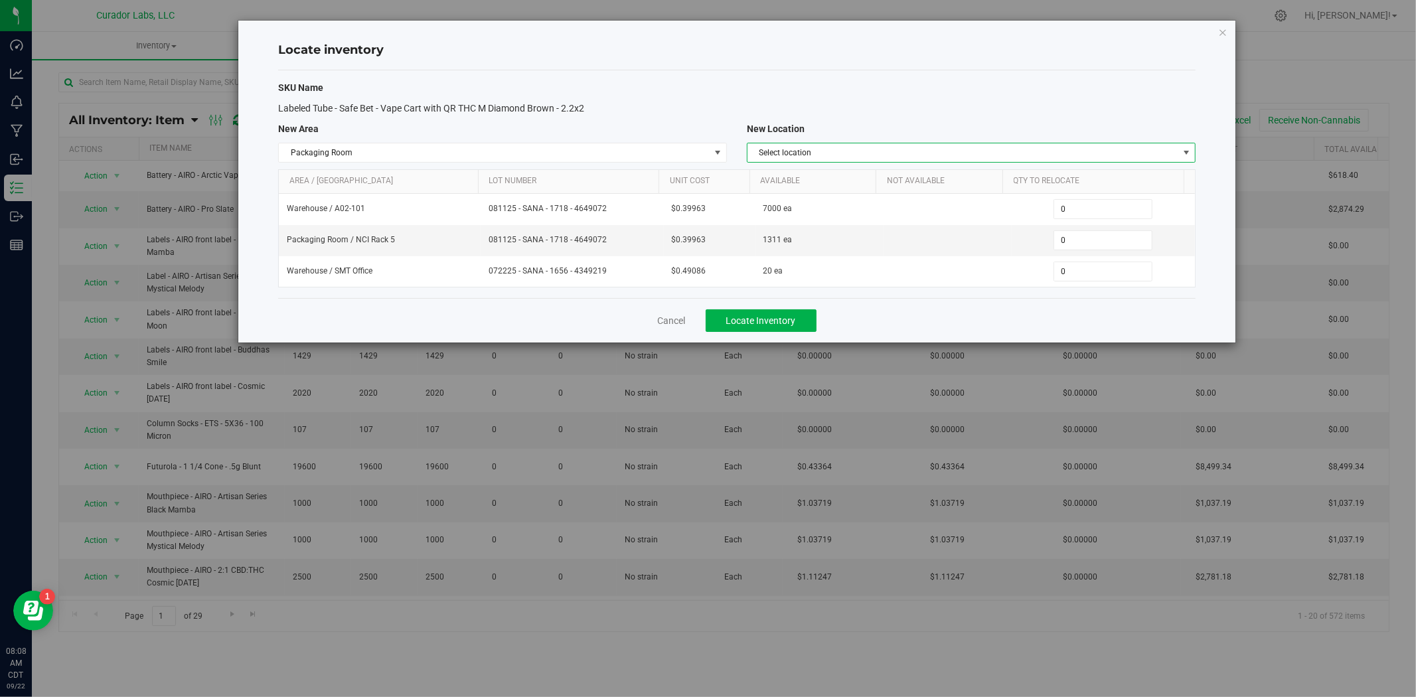
click at [790, 147] on span "Select location" at bounding box center [963, 152] width 431 height 19
click at [813, 276] on li "NCI Rack 5" at bounding box center [971, 274] width 447 height 20
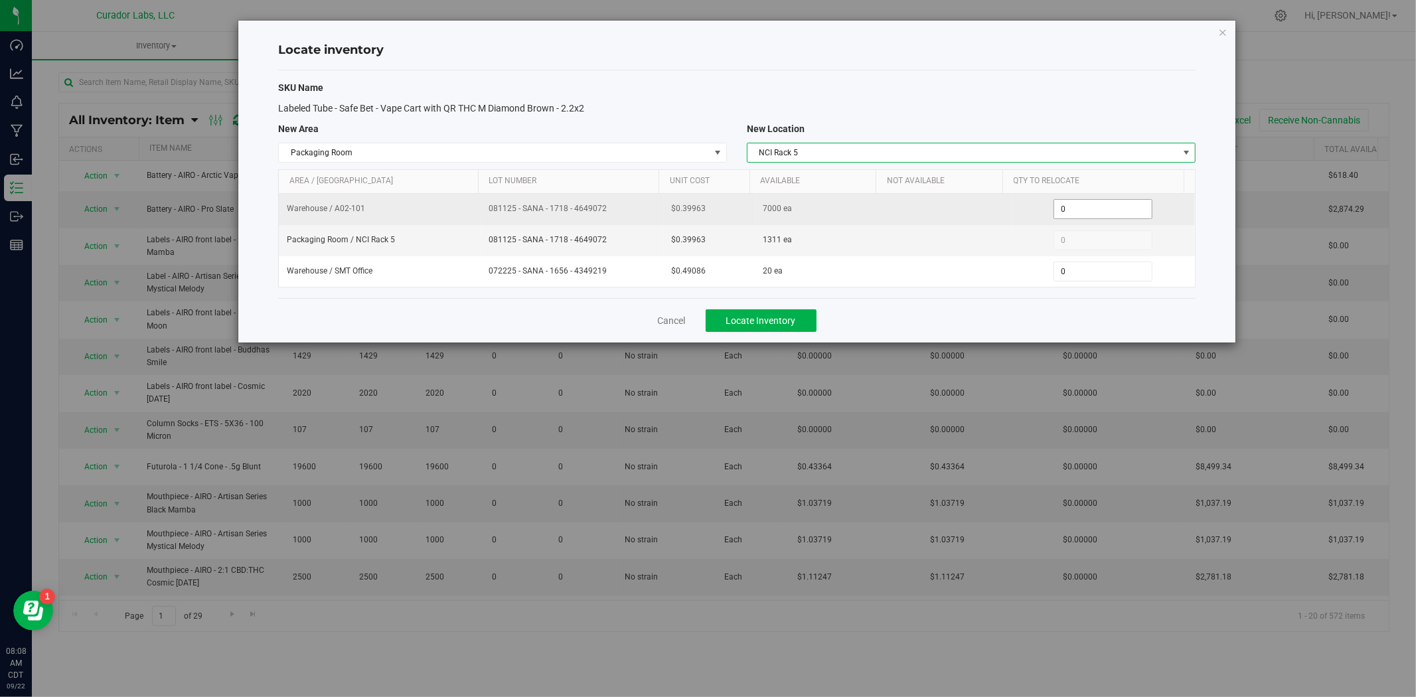
drag, startPoint x: 981, startPoint y: 214, endPoint x: 973, endPoint y: 214, distance: 8.0
click at [973, 214] on tr "Warehouse / A02-101 081125 - SANA - 1718 - 4649072 $0.39963 7000 ea 0 0" at bounding box center [737, 209] width 916 height 31
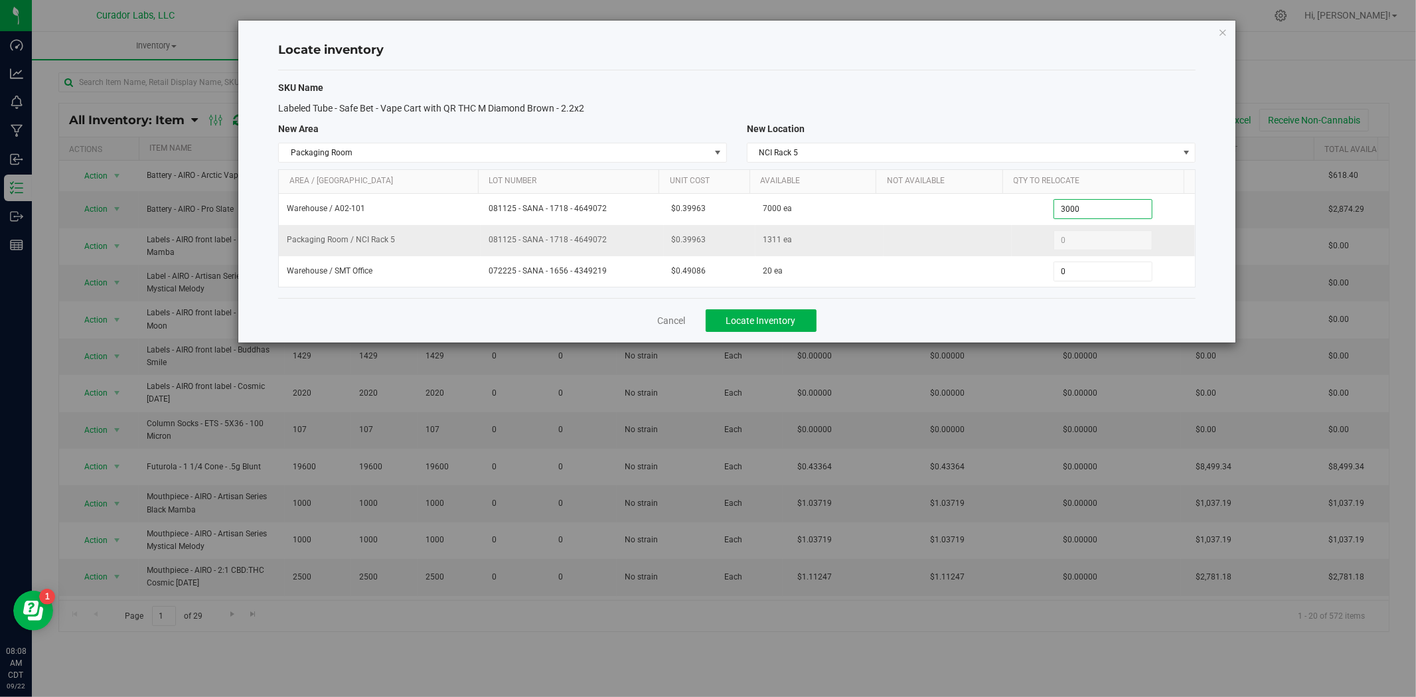
type input "3000"
click at [758, 319] on span "Locate Inventory" at bounding box center [761, 320] width 70 height 11
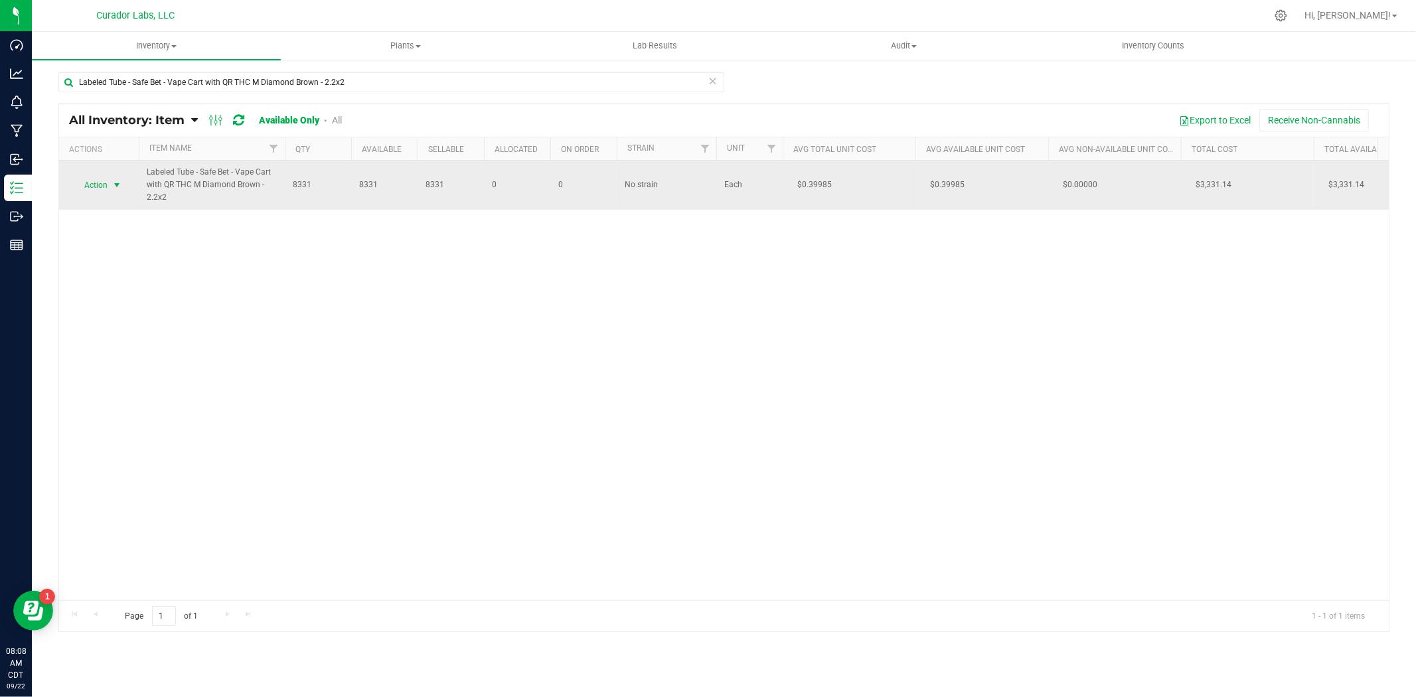
click at [100, 191] on span "Action" at bounding box center [90, 185] width 36 height 19
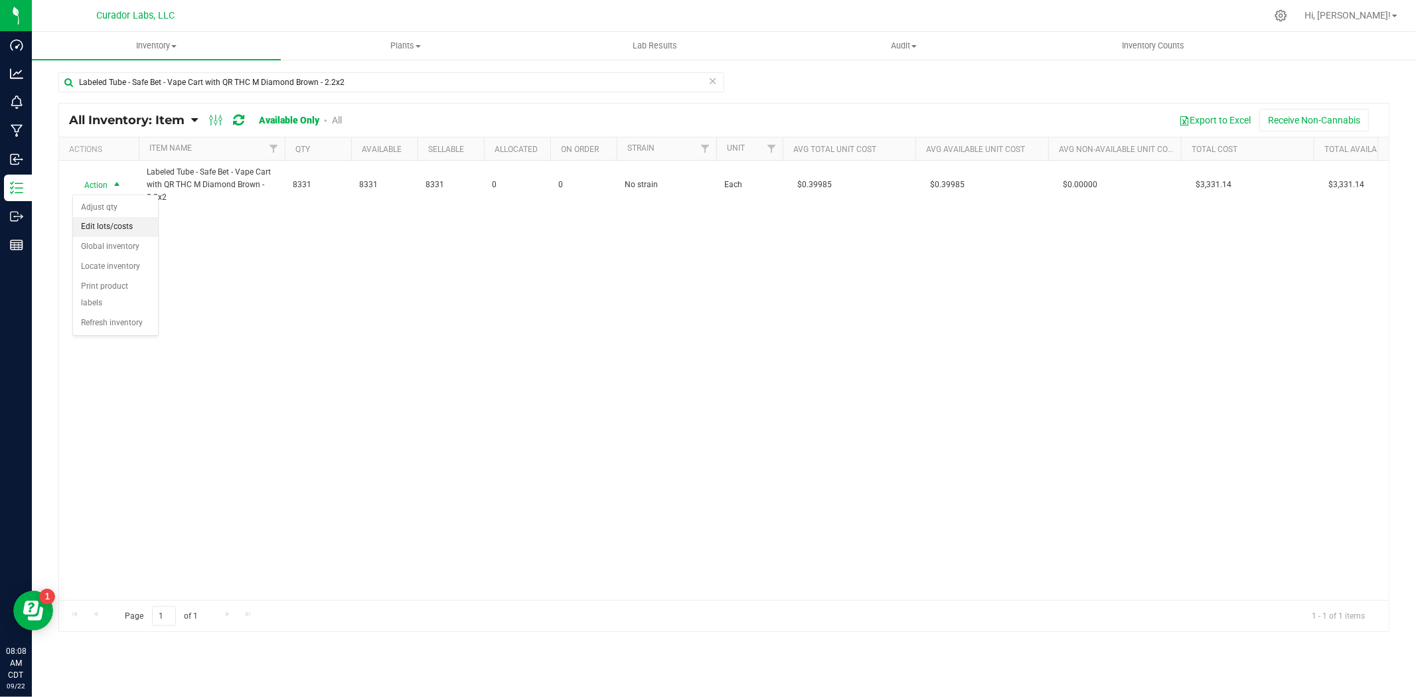
click at [308, 254] on div "Action Action Adjust qty Edit lots/costs Global inventory Locate inventory Prin…" at bounding box center [724, 381] width 1330 height 440
